Goal: Navigation & Orientation: Find specific page/section

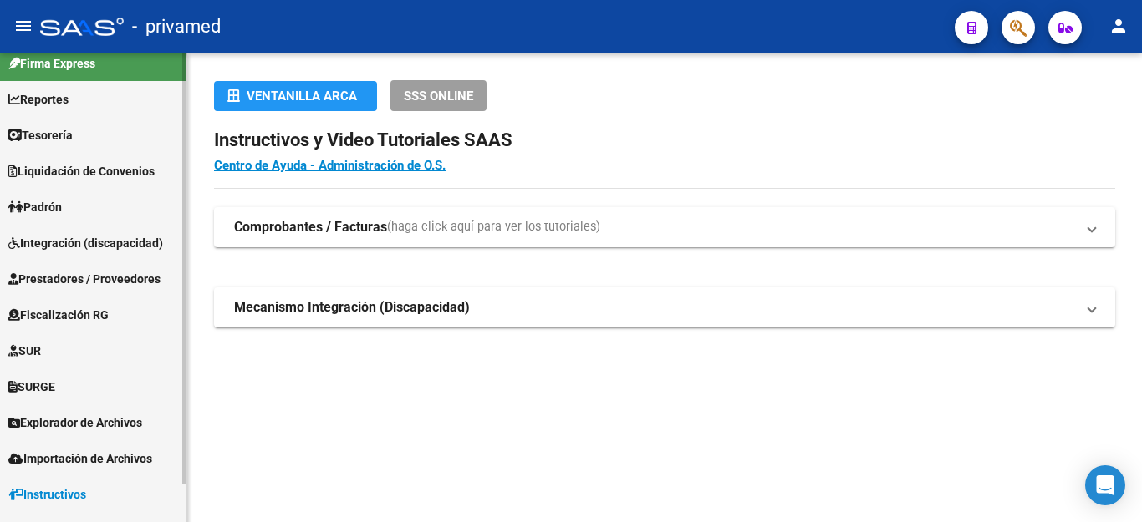
scroll to position [41, 0]
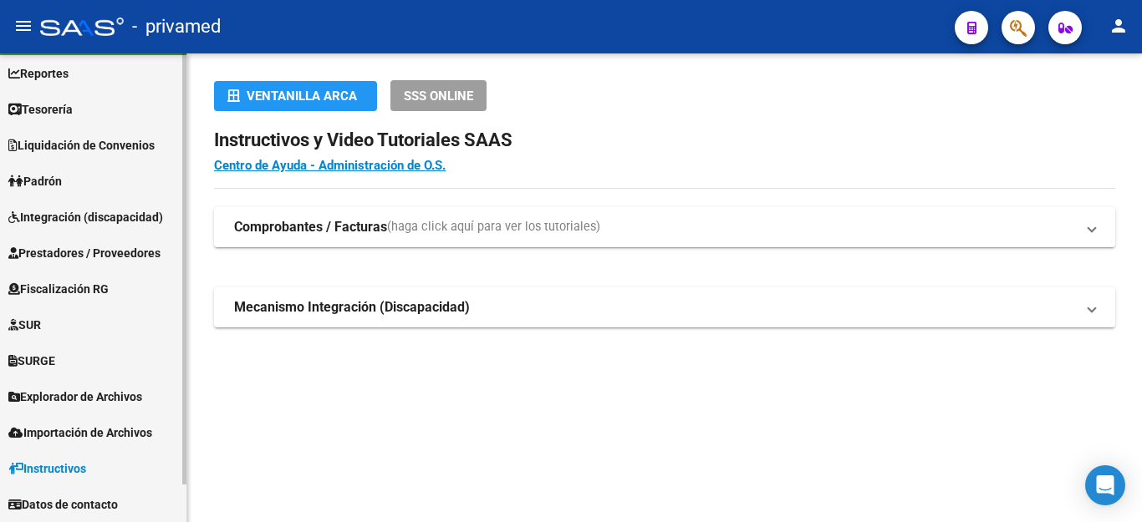
click at [109, 391] on span "Explorador de Archivos" at bounding box center [75, 397] width 134 height 18
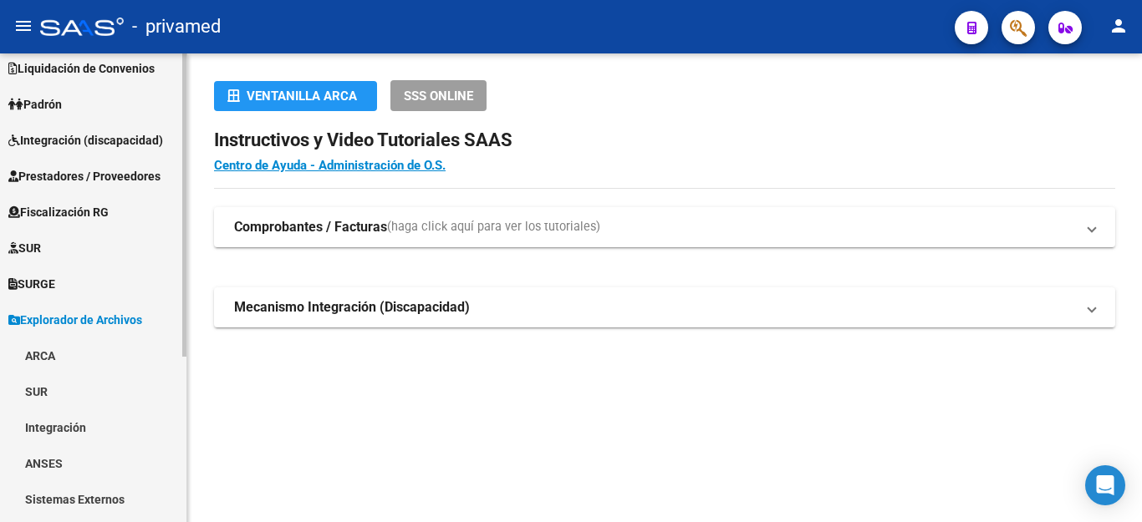
scroll to position [257, 0]
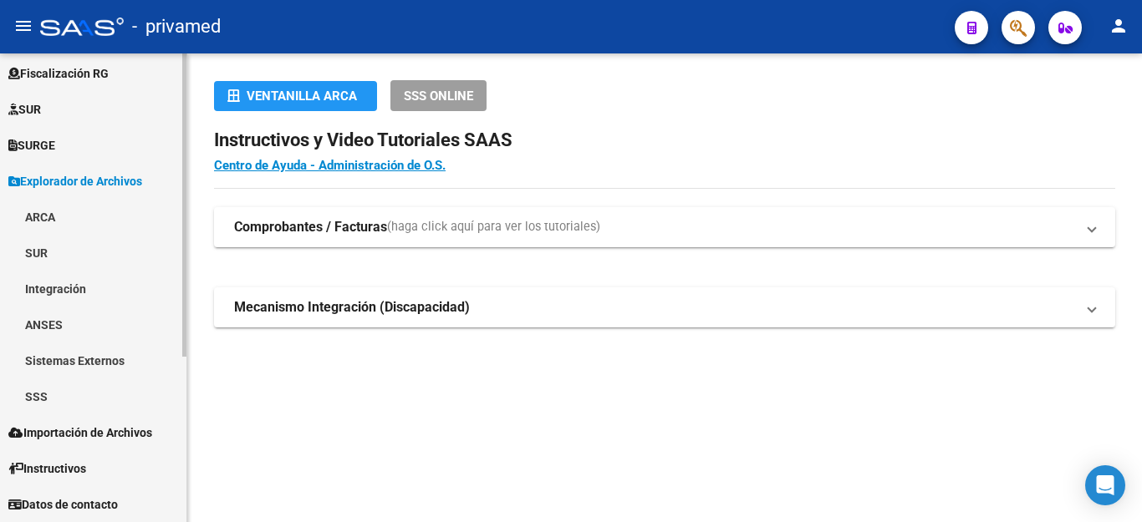
click at [47, 217] on link "ARCA" at bounding box center [93, 217] width 186 height 36
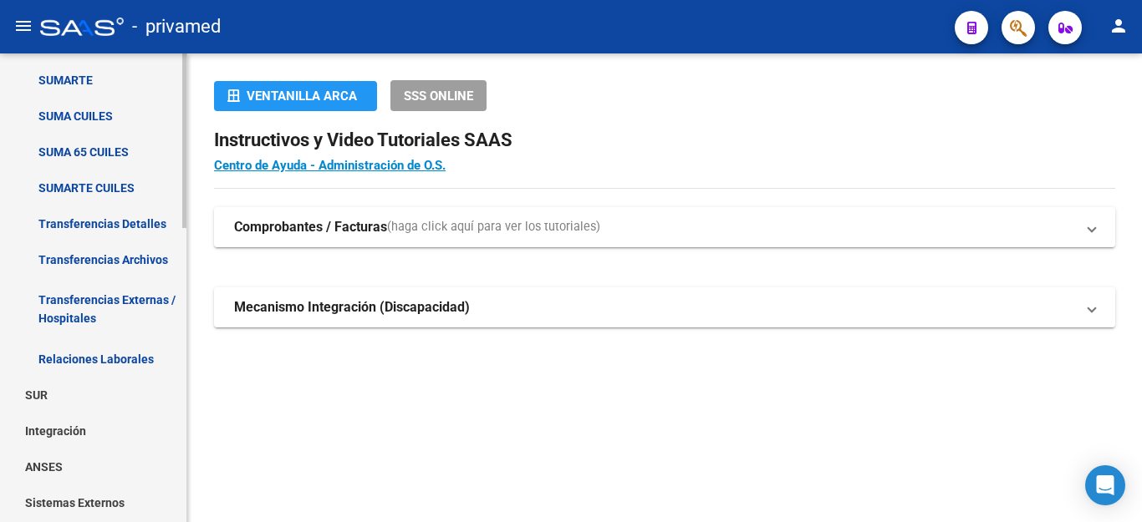
scroll to position [674, 0]
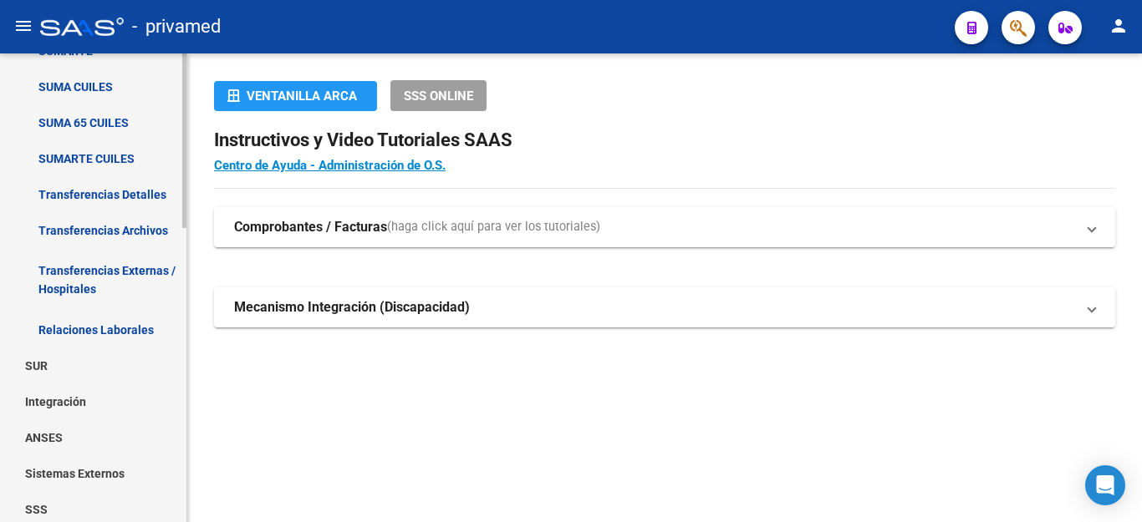
click at [109, 224] on link "Transferencias Archivos" at bounding box center [93, 230] width 186 height 36
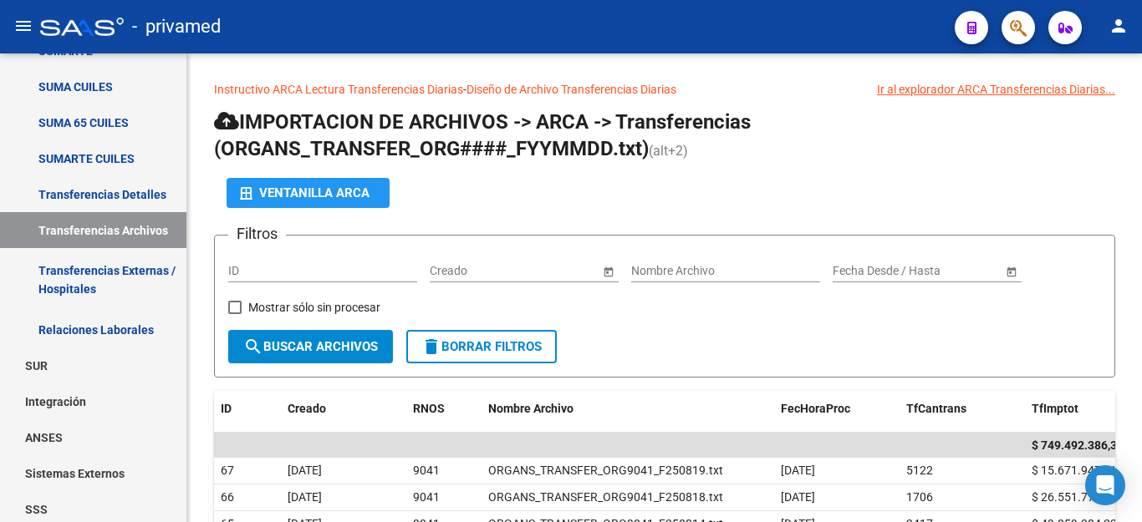
click at [1124, 30] on mat-icon "person" at bounding box center [1118, 26] width 20 height 20
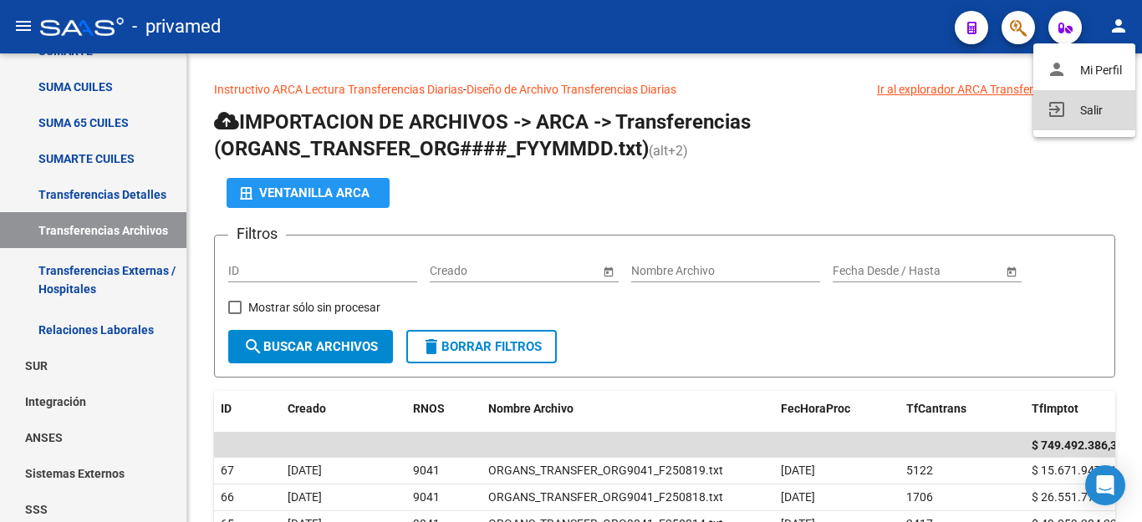
click at [1081, 114] on button "exit_to_app Salir" at bounding box center [1084, 110] width 102 height 40
